Goal: Find specific page/section: Find specific page/section

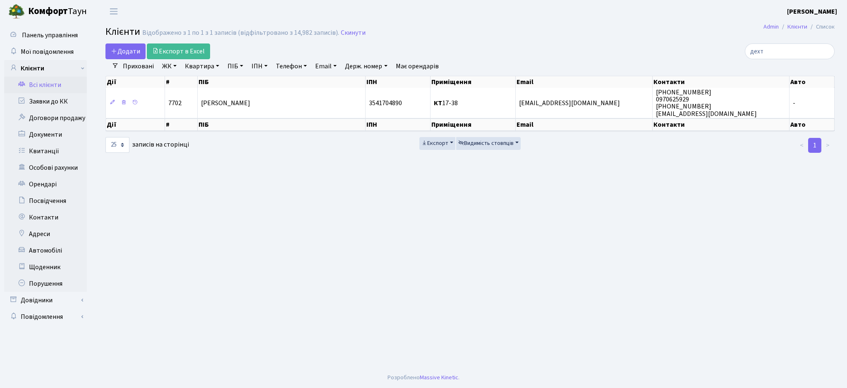
select select "25"
click at [57, 85] on link "Всі клієнти" at bounding box center [45, 85] width 83 height 17
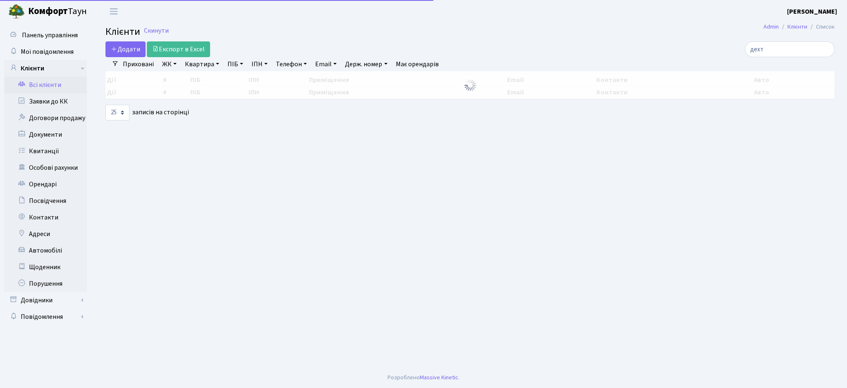
select select "25"
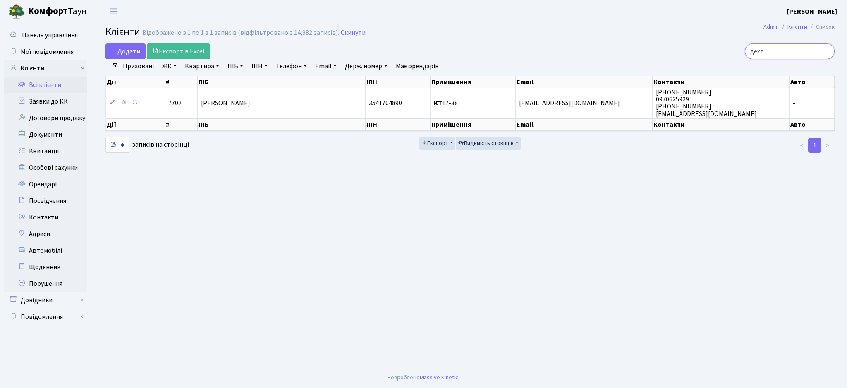
drag, startPoint x: 770, startPoint y: 51, endPoint x: 631, endPoint y: 55, distance: 139.5
click at [631, 55] on div "дехт" at bounding box center [717, 51] width 235 height 16
type input "т"
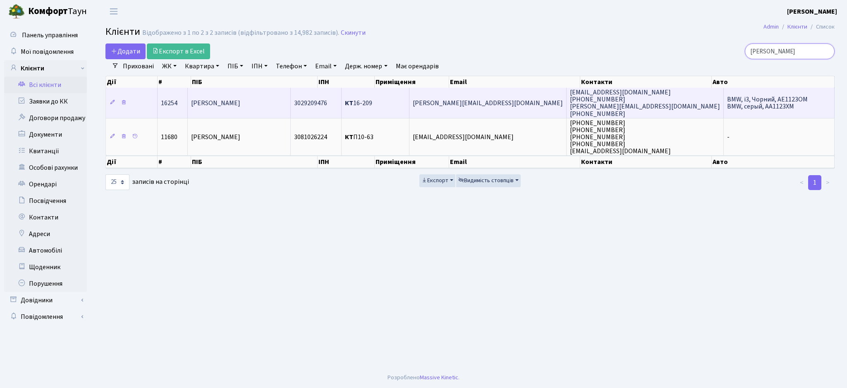
type input "[PERSON_NAME]"
click at [262, 108] on td "[PERSON_NAME]" at bounding box center [239, 103] width 103 height 30
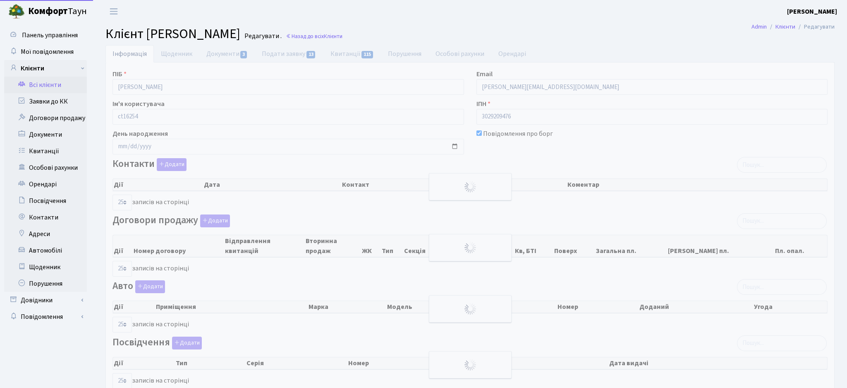
select select "25"
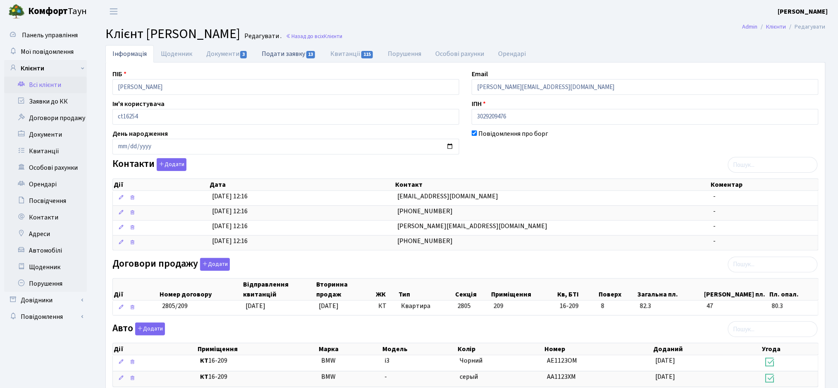
click at [276, 51] on link "Подати заявку 13" at bounding box center [289, 53] width 68 height 17
select select "25"
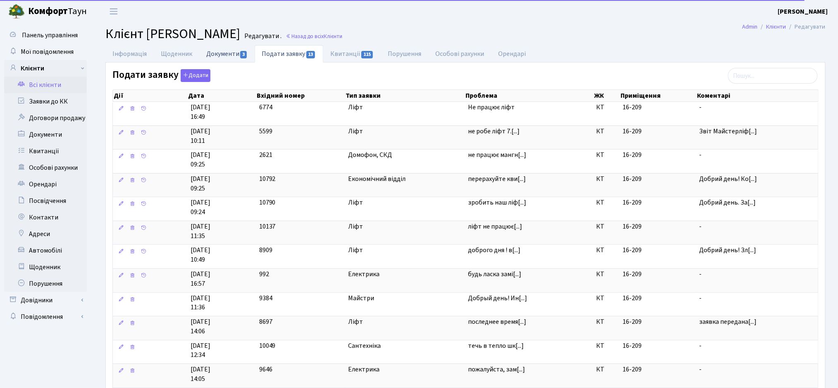
click at [216, 51] on link "Документи 3" at bounding box center [226, 53] width 55 height 17
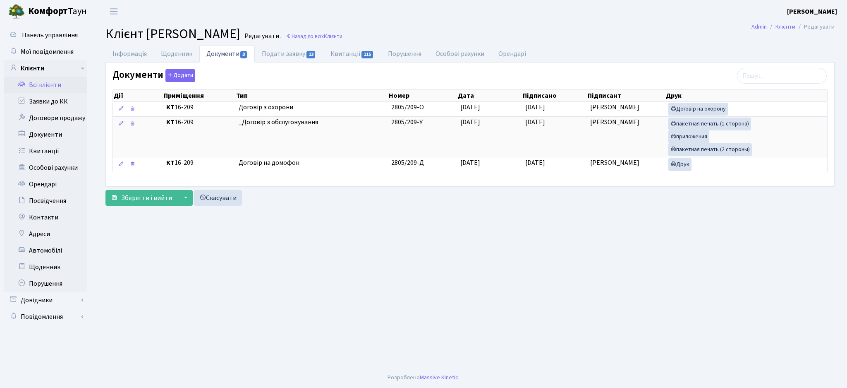
click at [45, 89] on link "Всі клієнти" at bounding box center [45, 85] width 83 height 17
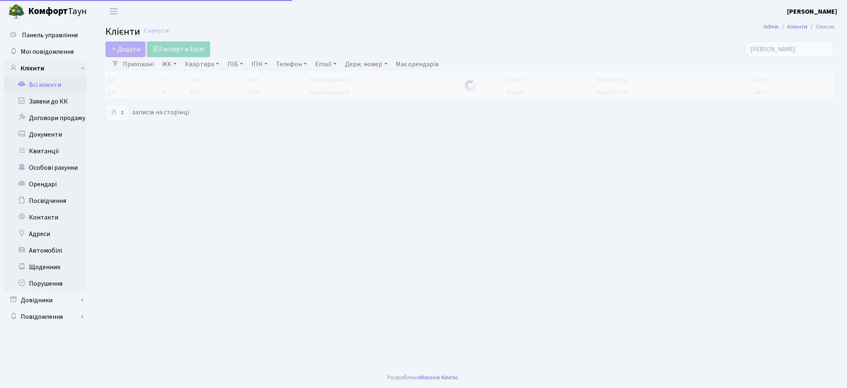
select select "25"
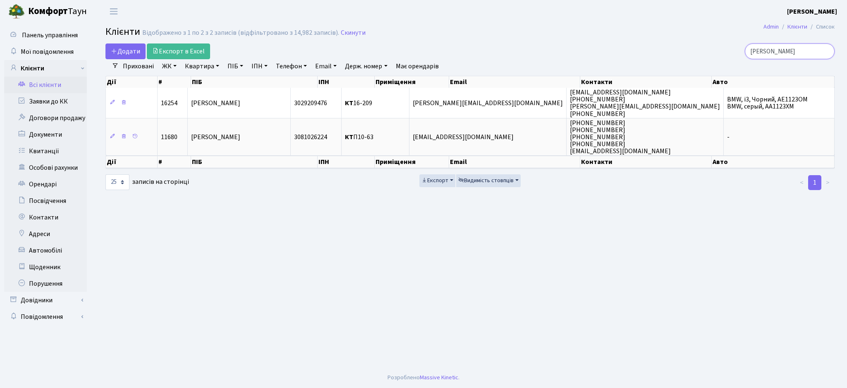
drag, startPoint x: 786, startPoint y: 50, endPoint x: 712, endPoint y: 66, distance: 75.8
click at [712, 66] on div "Додати Експорт в Excel чулков Фільтри Приховані ЖК ТХ, вул. Ділова, 1/2 КТ, вул…" at bounding box center [470, 116] width 742 height 147
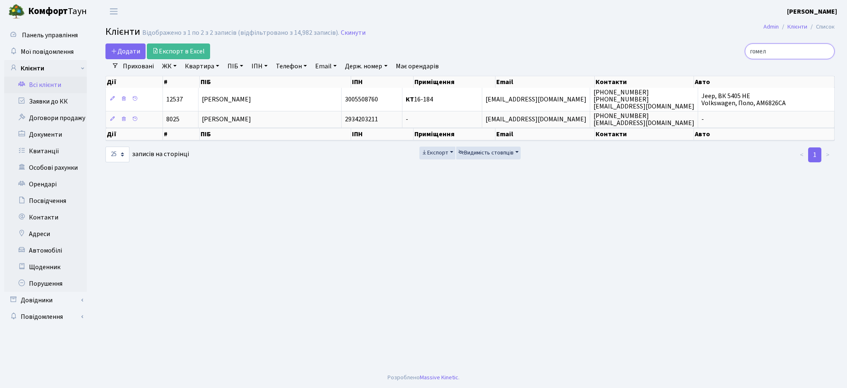
drag, startPoint x: 783, startPoint y: 51, endPoint x: 700, endPoint y: 52, distance: 83.6
click at [700, 52] on div "гомел" at bounding box center [717, 51] width 235 height 16
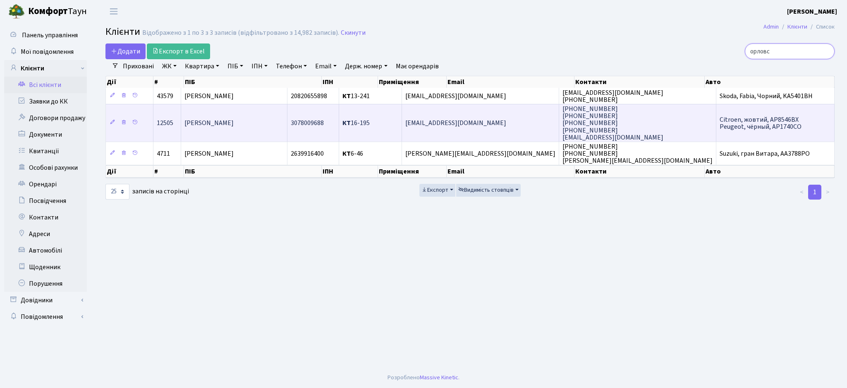
type input "орловс"
click at [234, 120] on span "Орловська Ірина Олександрівна" at bounding box center [208, 123] width 49 height 9
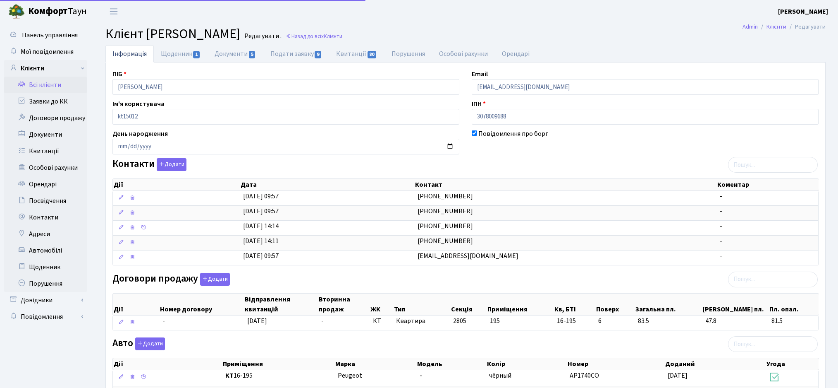
select select "25"
click at [36, 87] on link "Всі клієнти" at bounding box center [45, 85] width 83 height 17
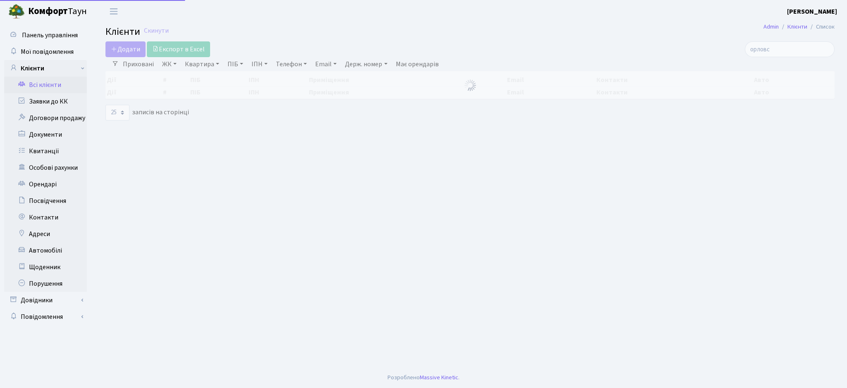
select select "25"
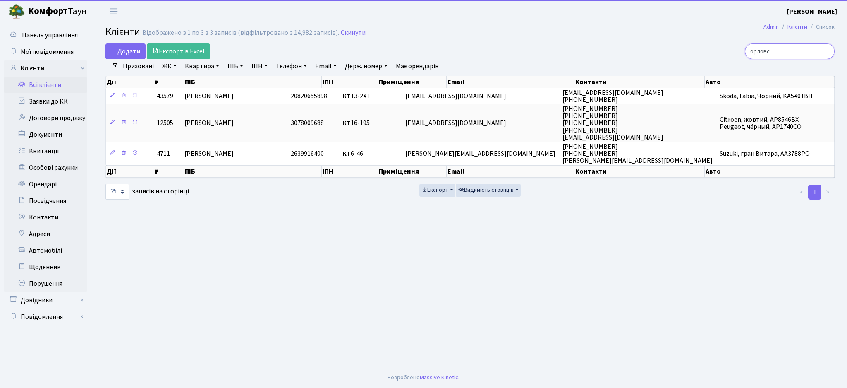
drag, startPoint x: 796, startPoint y: 46, endPoint x: 686, endPoint y: 61, distance: 111.0
click at [690, 60] on div "Додати Експорт в Excel орловс Фільтри Приховані ЖК ТХ, вул. Ділова, 1/2 КТ, вул…" at bounding box center [470, 121] width 742 height 157
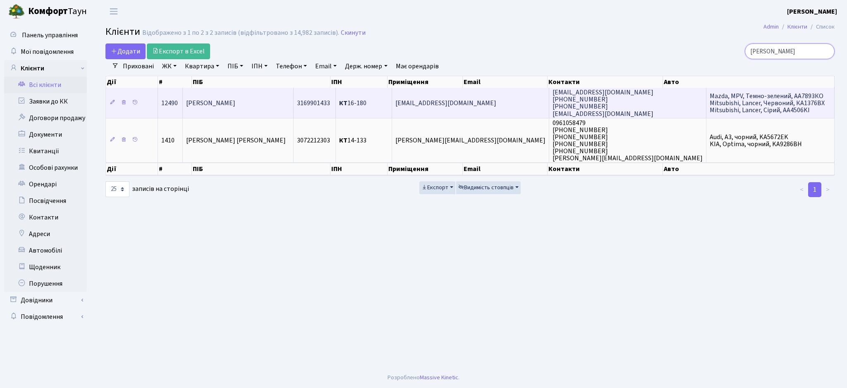
type input "турко"
click at [247, 97] on td "Турко Святослав Іванович" at bounding box center [238, 103] width 110 height 30
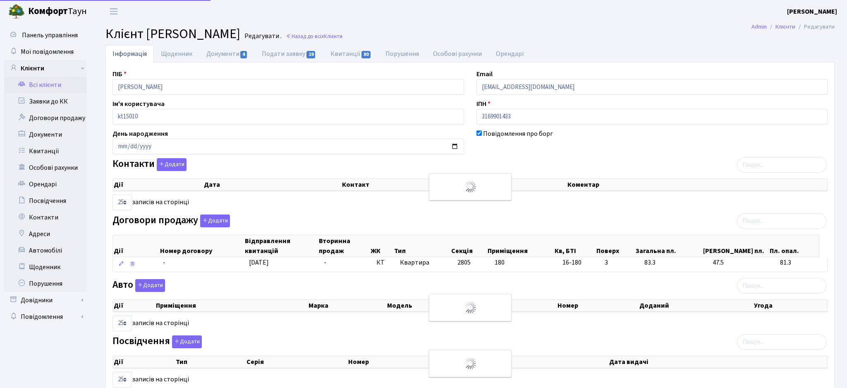
select select "25"
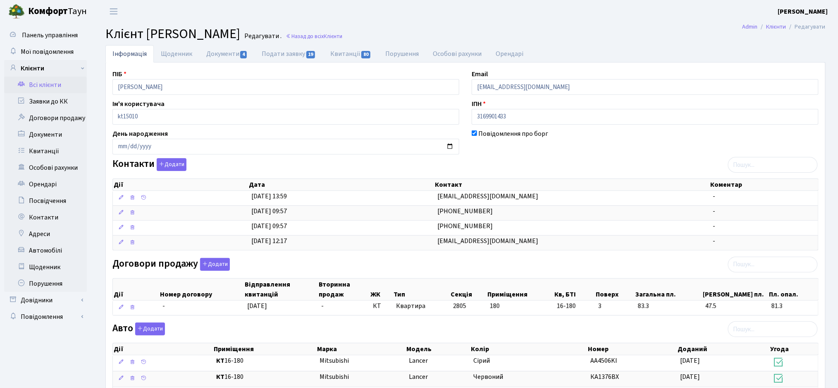
click at [43, 85] on link "Всі клієнти" at bounding box center [45, 85] width 83 height 17
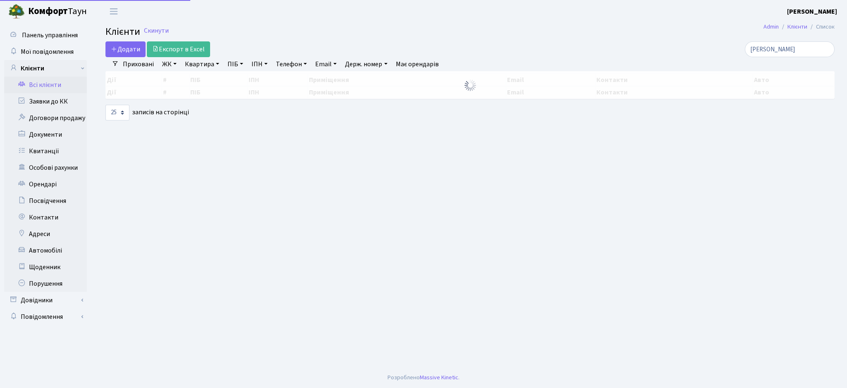
select select "25"
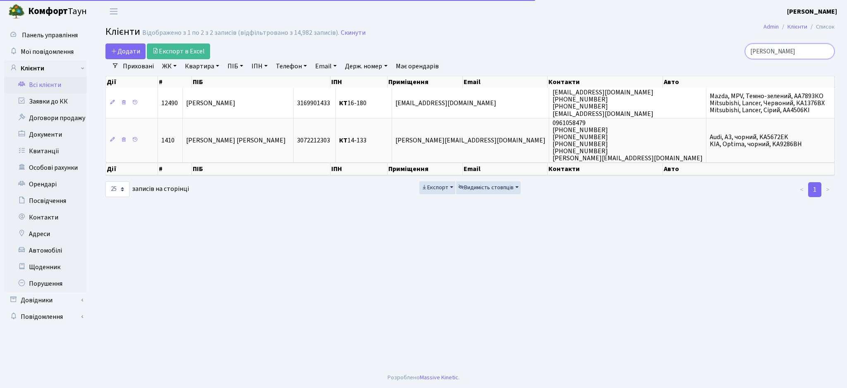
drag, startPoint x: 782, startPoint y: 50, endPoint x: 709, endPoint y: 49, distance: 72.4
click at [711, 49] on div "турко" at bounding box center [717, 51] width 235 height 16
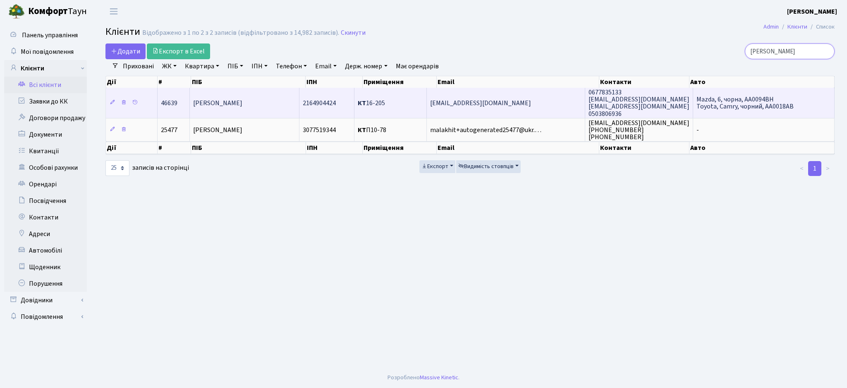
type input "дячук"
click at [258, 110] on td "Дячук Тетяна Миколаївна" at bounding box center [245, 103] width 110 height 30
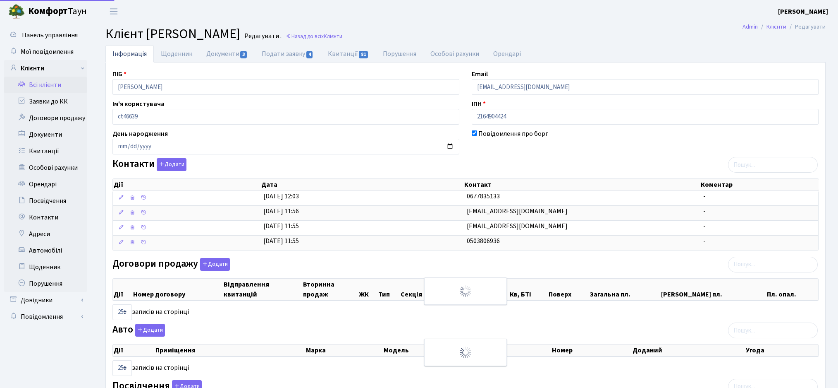
select select "25"
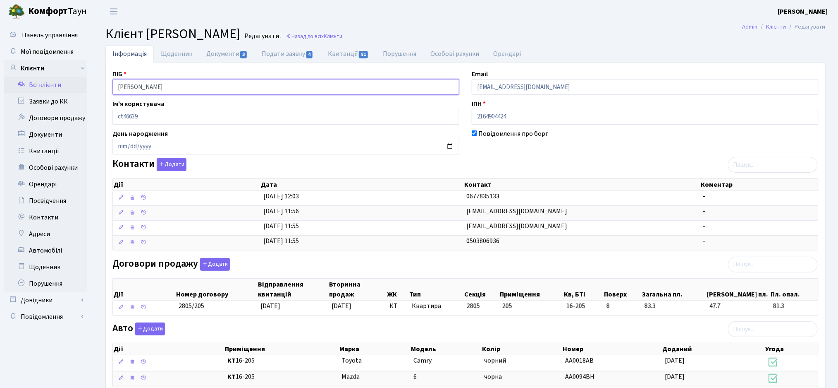
drag, startPoint x: 199, startPoint y: 86, endPoint x: 136, endPoint y: 86, distance: 62.9
click at [136, 86] on input "Дячук Тетяна Миколаївна" at bounding box center [286, 87] width 347 height 16
